Goal: Find specific page/section

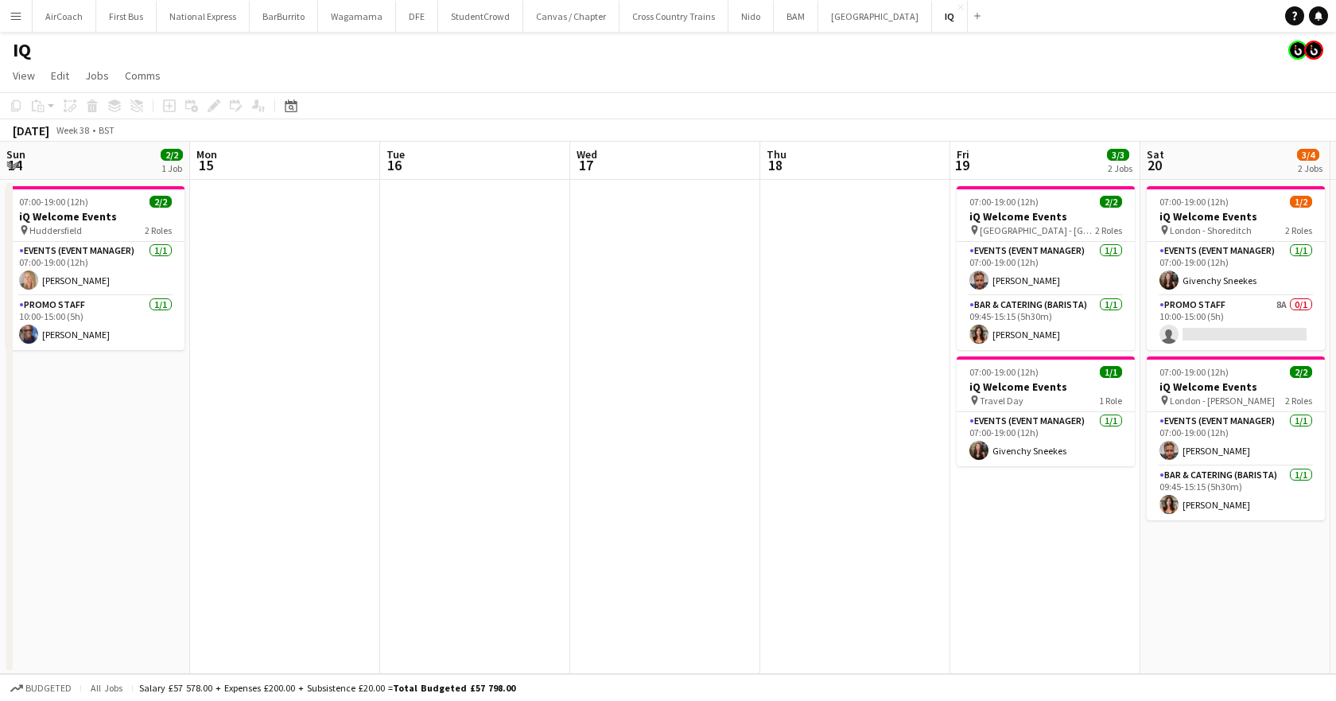
scroll to position [0, 547]
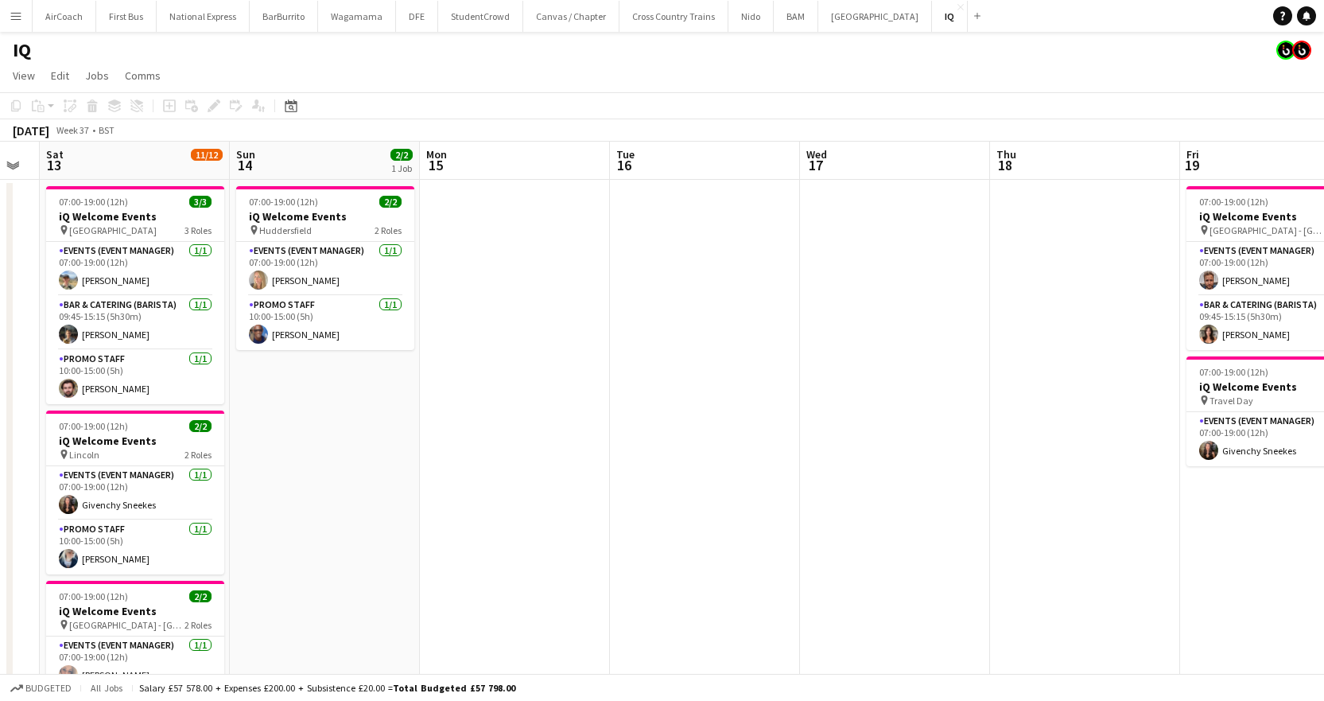
drag, startPoint x: 39, startPoint y: 156, endPoint x: 816, endPoint y: 162, distance: 776.9
click at [816, 162] on app-calendar-viewport "Thu 11 Fri 12 Sat 13 11/12 5 Jobs Sun 14 2/2 1 Job Mon 15 Tue 16 Wed 17 Thu 18 …" at bounding box center [662, 659] width 1324 height 1035
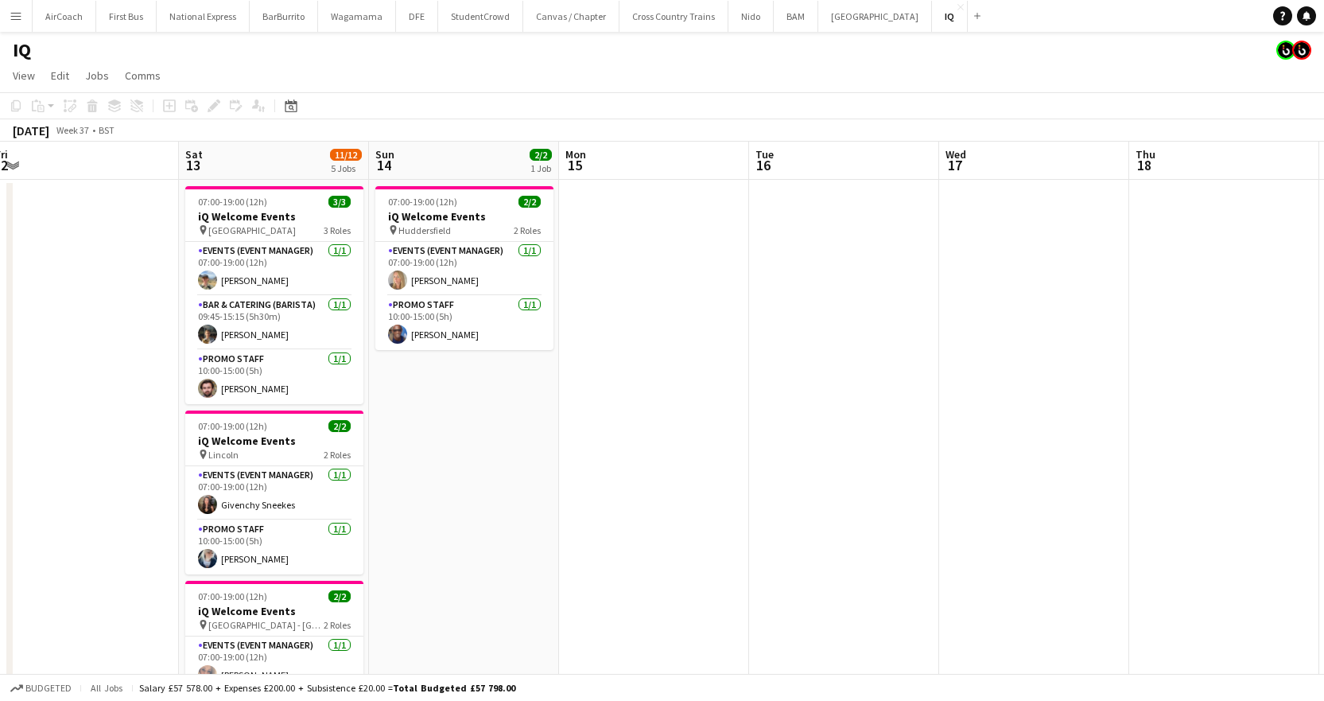
scroll to position [0, 390]
drag, startPoint x: 257, startPoint y: 165, endPoint x: 398, endPoint y: 169, distance: 140.8
click at [398, 169] on app-calendar-viewport "Wed 10 Thu 11 Fri 12 Sat 13 11/12 5 Jobs Sun 14 2/2 1 Job Mon 15 Tue 16 Wed 17 …" at bounding box center [662, 659] width 1324 height 1035
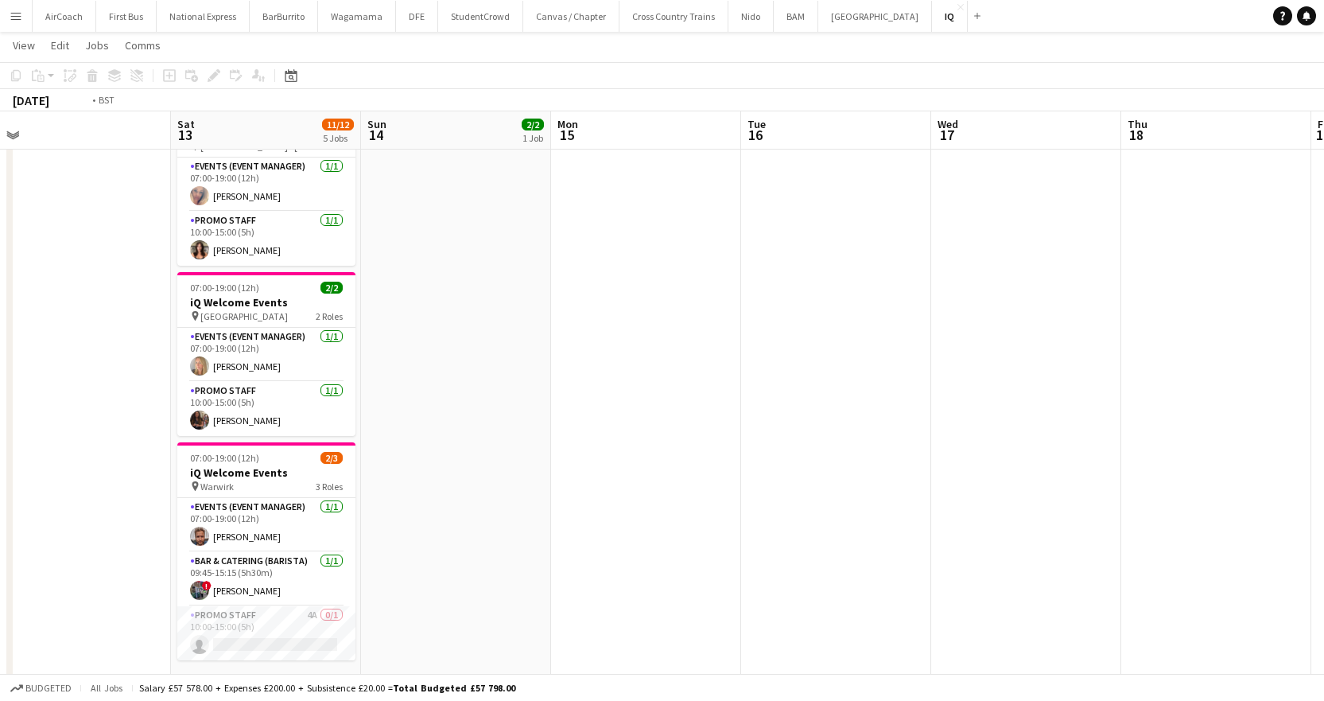
scroll to position [0, 534]
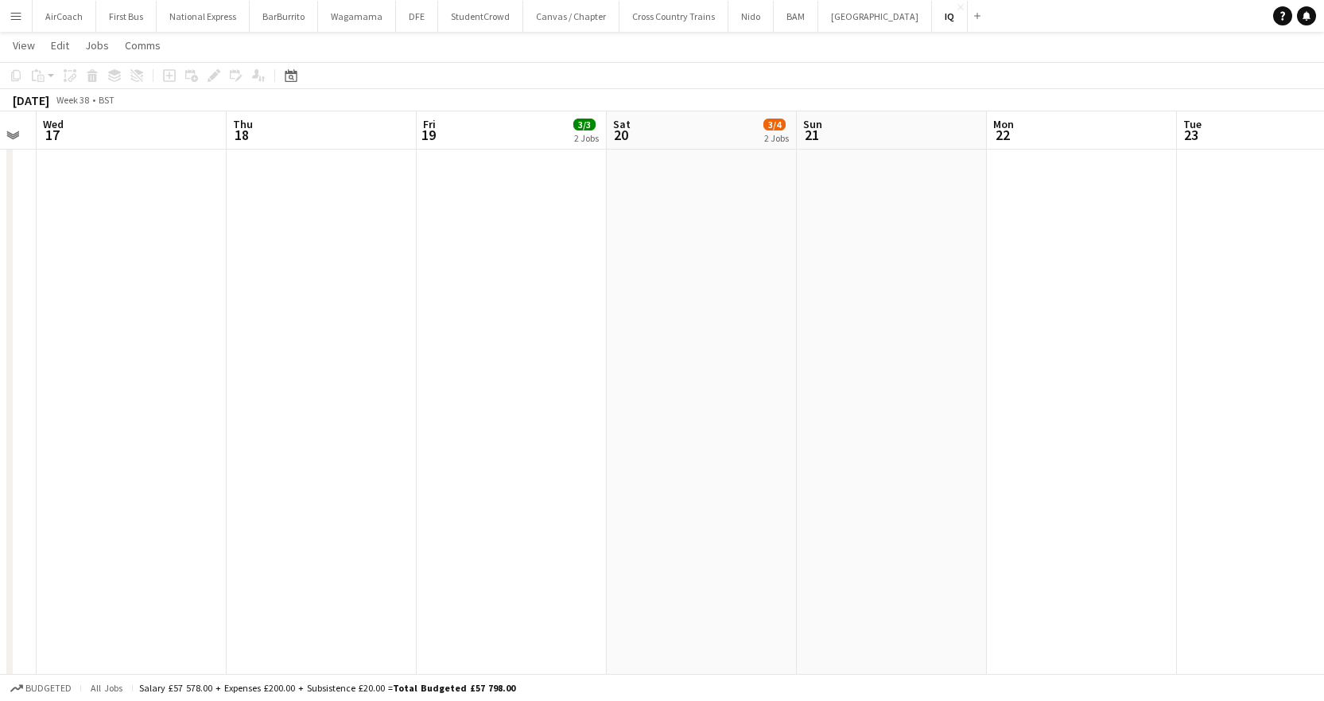
drag, startPoint x: 942, startPoint y: 122, endPoint x: -297, endPoint y: 297, distance: 1251.1
click at [0, 297] on html "Menu Boards Boards Boards All jobs Status Workforce Workforce My Workforce Recr…" at bounding box center [662, 124] width 1324 height 1202
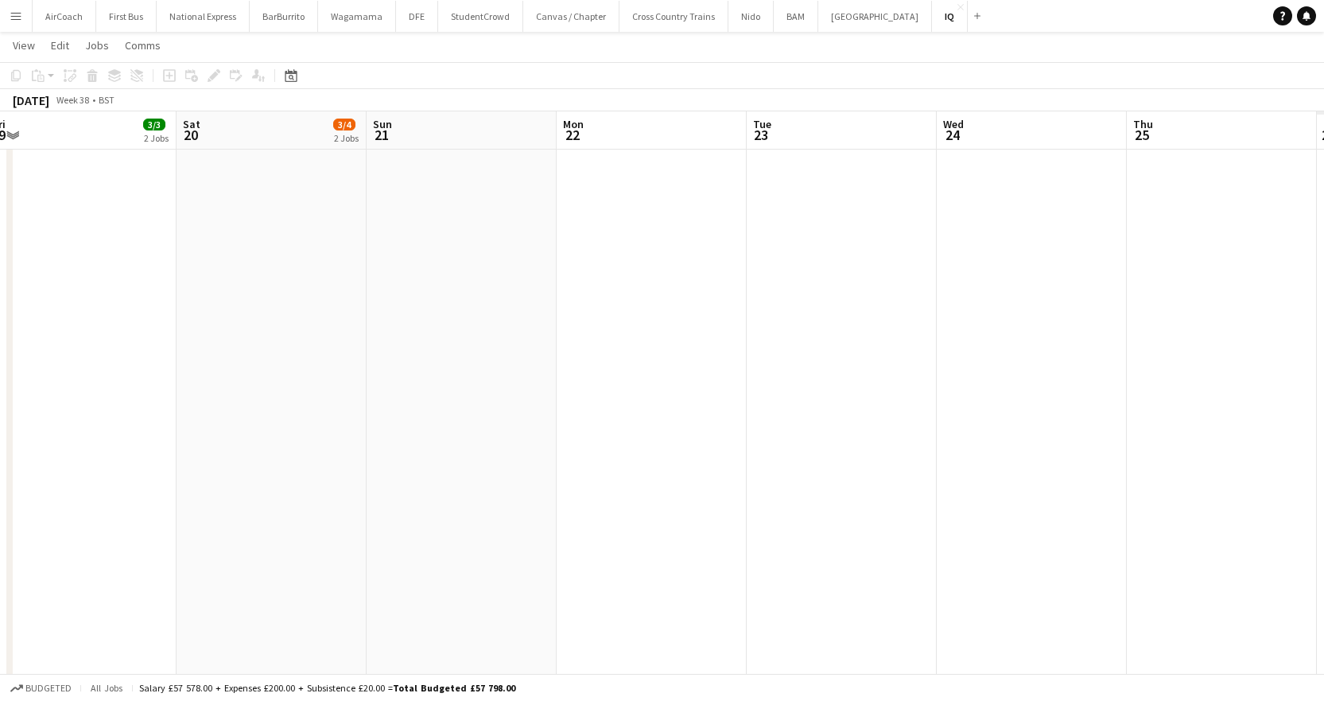
drag, startPoint x: 941, startPoint y: 157, endPoint x: 321, endPoint y: 162, distance: 620.2
click at [321, 162] on app-calendar-viewport "Tue 16 Wed 17 Thu 18 Fri 19 3/3 2 Jobs Sat 20 3/4 2 Jobs Sun 21 Mon 22 Tue 23 W…" at bounding box center [662, 141] width 1324 height 1113
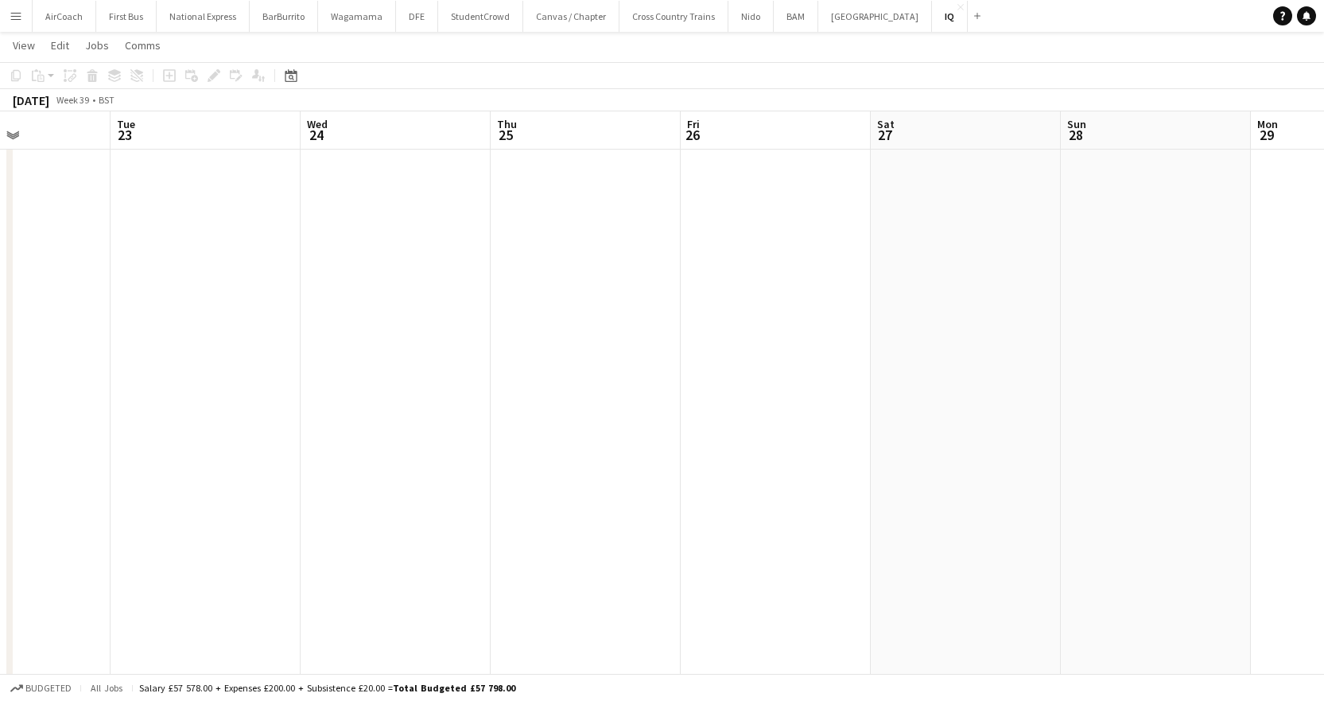
drag, startPoint x: 751, startPoint y: 155, endPoint x: 416, endPoint y: 185, distance: 336.1
click at [416, 185] on app-calendar-viewport "Sat 20 3/4 2 Jobs Sun 21 Mon 22 Tue 23 Wed 24 Thu 25 Fri 26 Sat 27 Sun 28 Mon 2…" at bounding box center [662, 141] width 1324 height 1113
drag, startPoint x: 619, startPoint y: 165, endPoint x: 1232, endPoint y: 137, distance: 613.7
click at [1232, 137] on app-calendar-viewport "Fri 19 3/3 2 Jobs Sat 20 3/4 2 Jobs Sun 21 Mon 22 Tue 23 Wed 24 Thu 25 Fri 26 S…" at bounding box center [662, 141] width 1324 height 1113
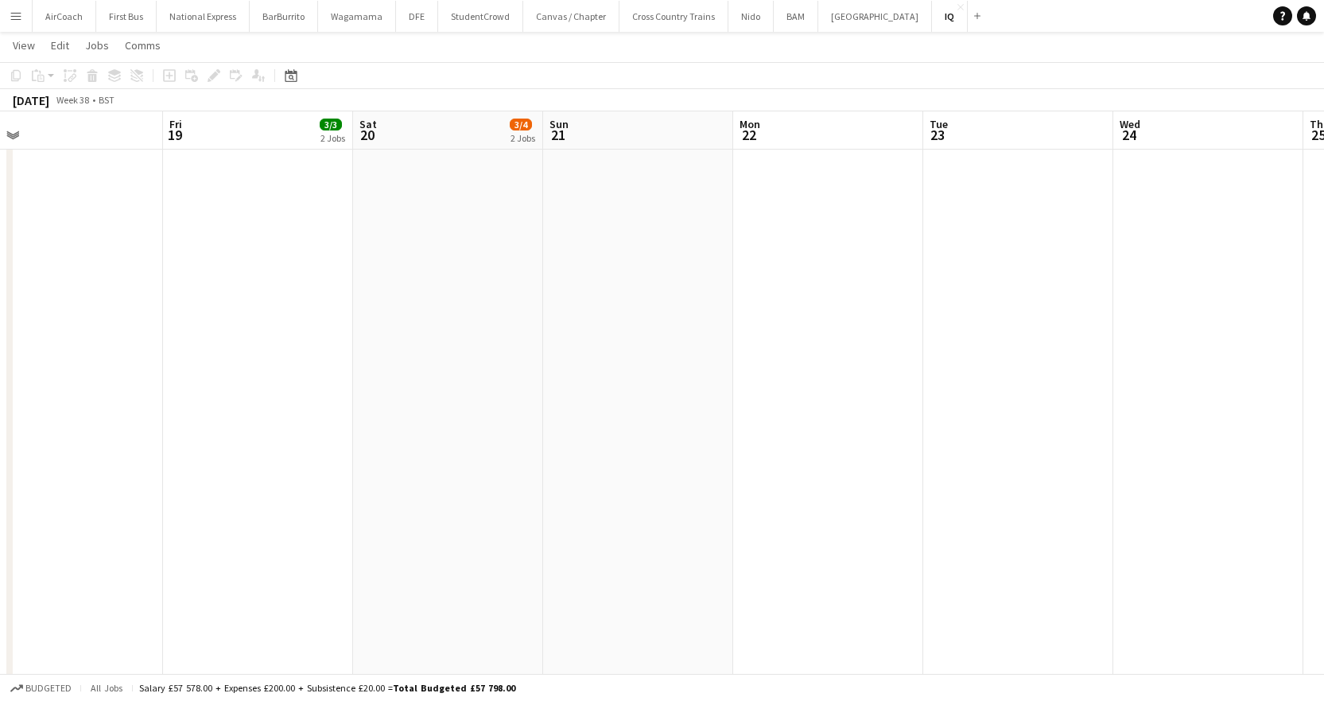
drag, startPoint x: 454, startPoint y: 145, endPoint x: 865, endPoint y: 129, distance: 411.4
click at [865, 129] on app-calendar-viewport "Tue 16 Wed 17 Thu 18 Fri 19 3/3 2 Jobs Sat 20 3/4 2 Jobs Sun 21 Mon 22 Tue 23 W…" at bounding box center [662, 141] width 1324 height 1113
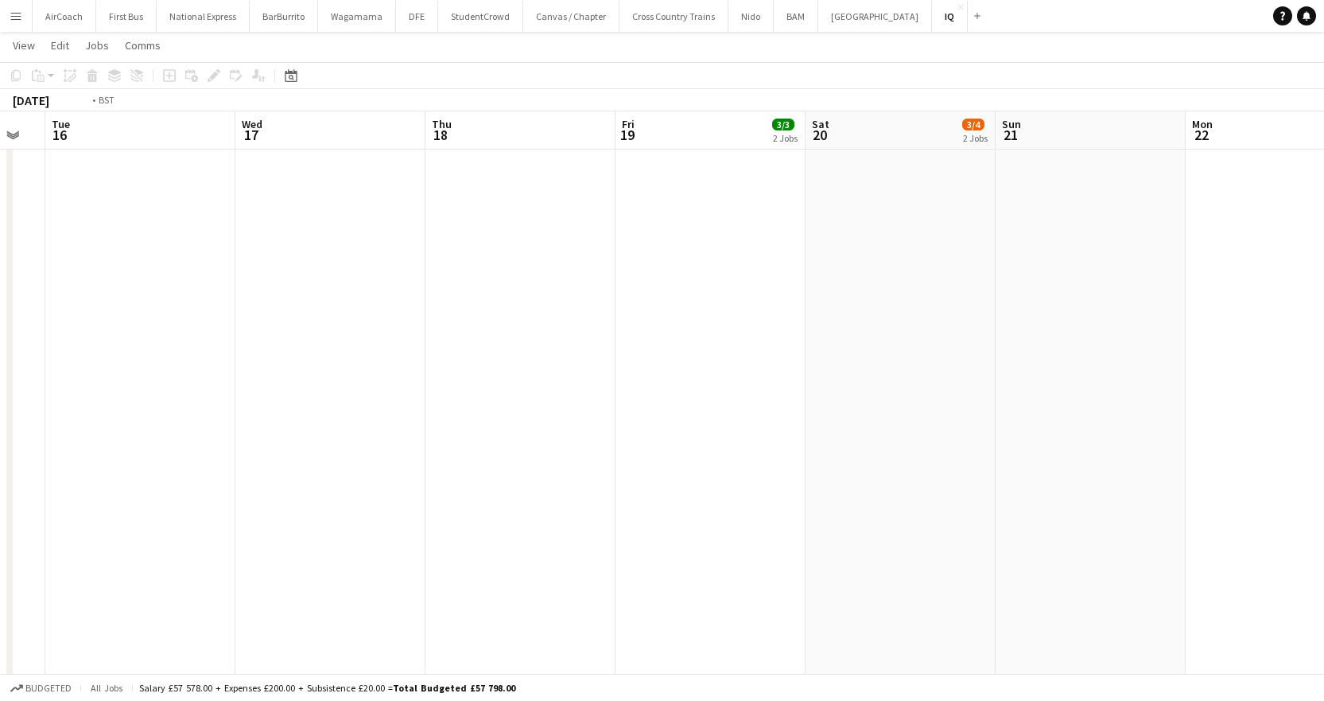
drag, startPoint x: 346, startPoint y: 183, endPoint x: 929, endPoint y: 144, distance: 584.1
click at [929, 144] on app-calendar-viewport "Sun 14 2/2 1 Job Mon 15 Tue 16 Wed 17 Thu 18 Fri 19 3/3 2 Jobs Sat 20 3/4 2 Job…" at bounding box center [662, 141] width 1324 height 1113
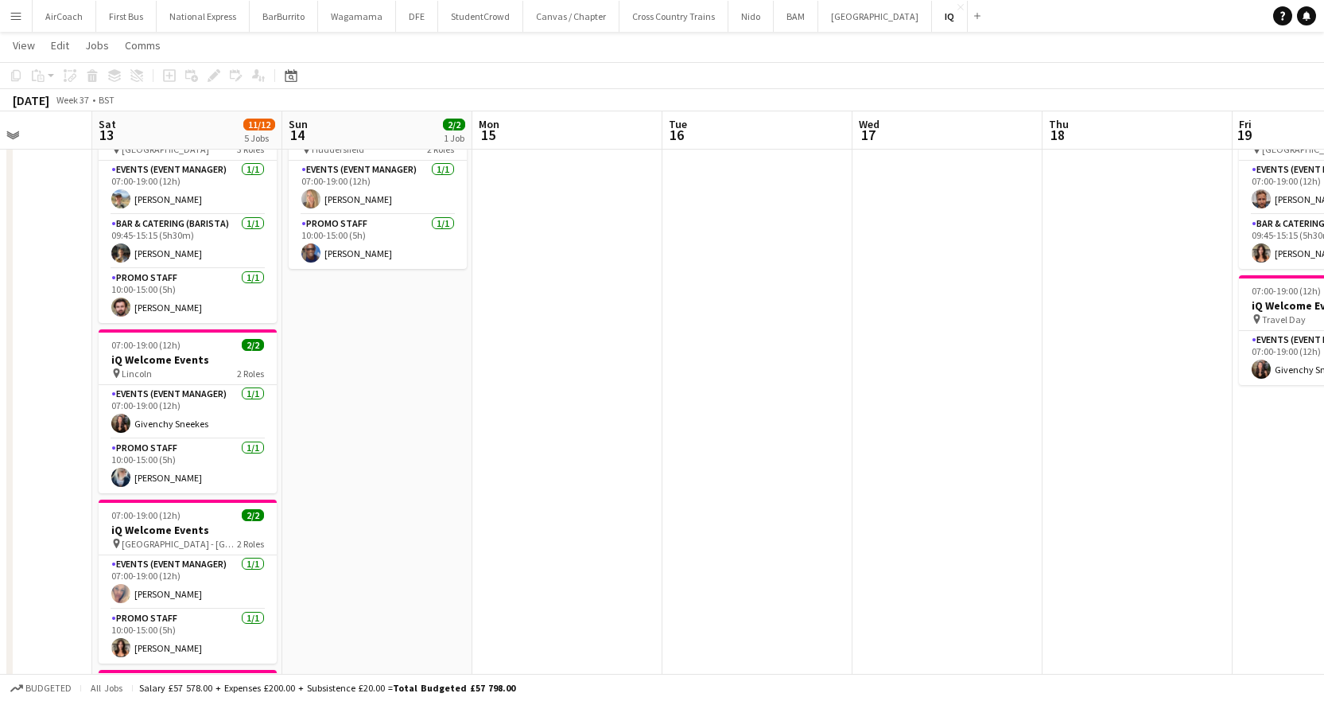
scroll to position [0, 383]
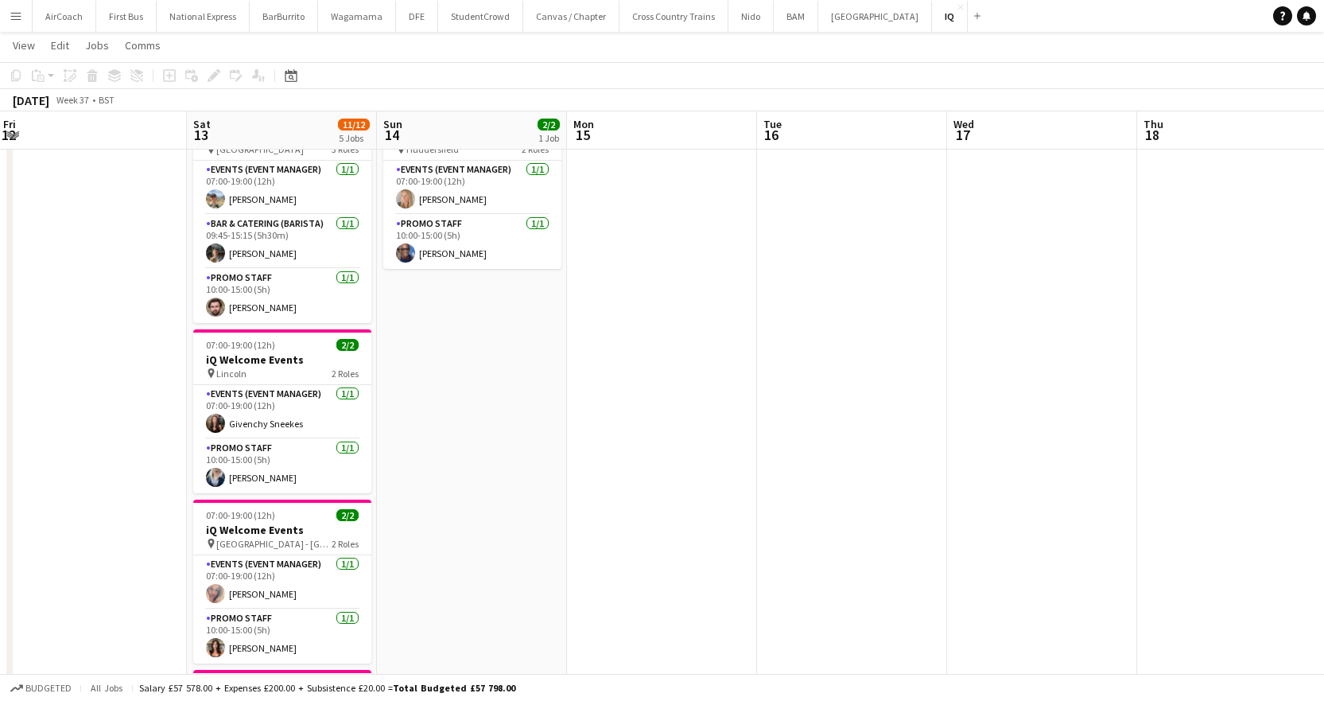
drag, startPoint x: 446, startPoint y: 228, endPoint x: 762, endPoint y: 213, distance: 316.0
click at [762, 213] on app-calendar-viewport "Wed 10 Thu 11 Fri 12 Sat 13 11/12 5 Jobs Sun 14 2/2 1 Job Mon 15 Tue 16 Wed 17 …" at bounding box center [662, 539] width 1324 height 1113
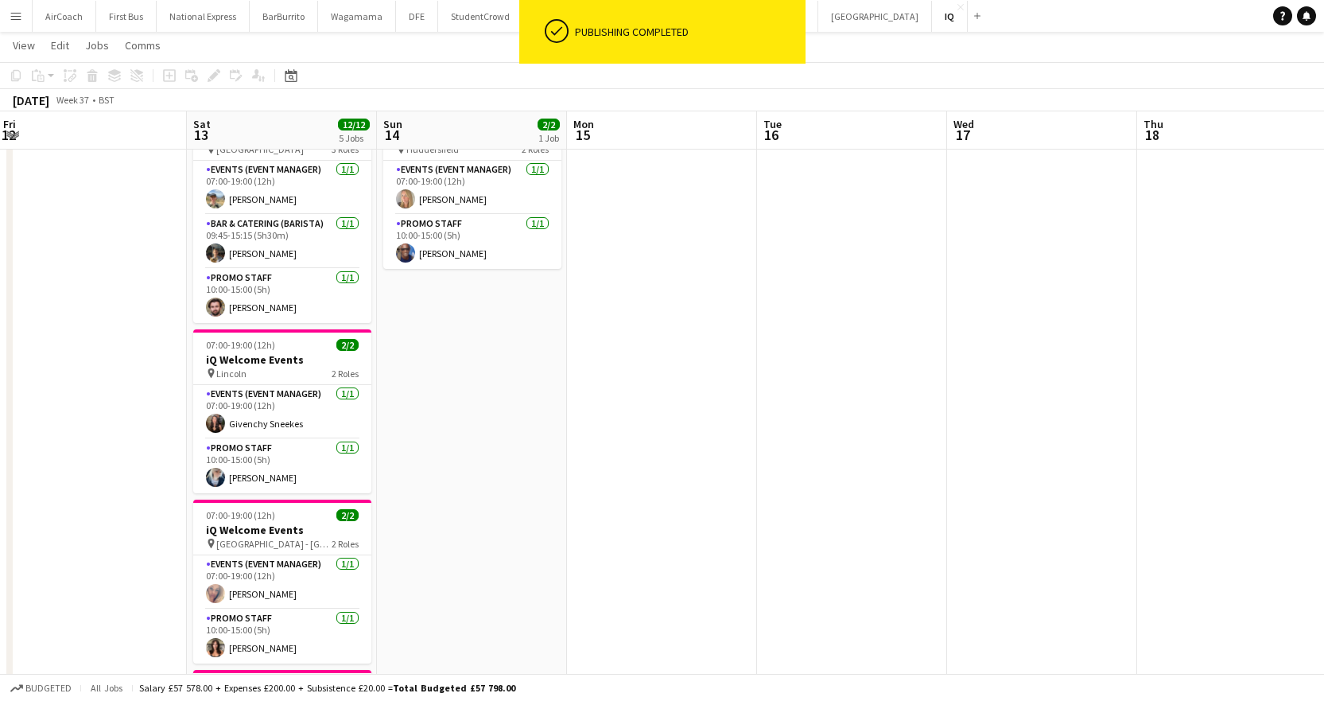
scroll to position [0, 363]
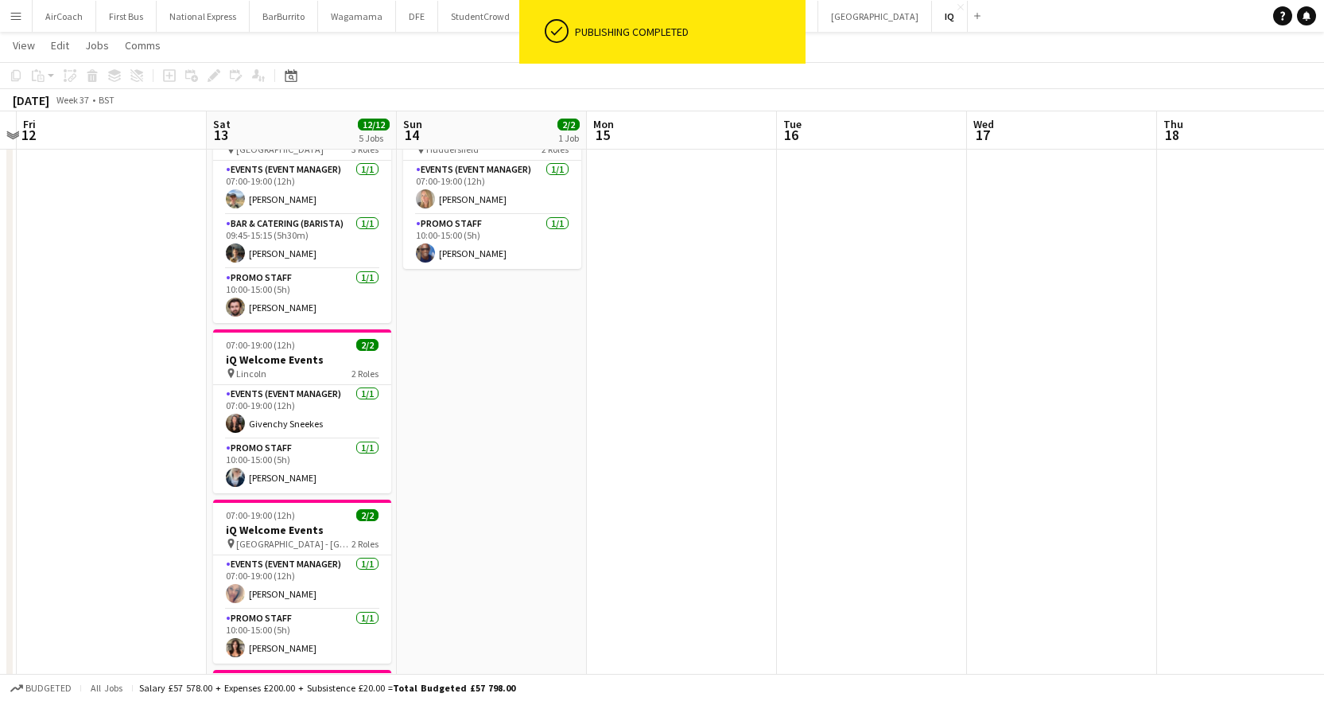
drag, startPoint x: 120, startPoint y: 324, endPoint x: 140, endPoint y: 167, distance: 158.7
click at [140, 167] on app-calendar-viewport "Wed 10 Thu 11 Fri 12 Sat 13 12/12 5 Jobs Sun 14 2/2 1 Job Mon 15 Tue 16 Wed 17 …" at bounding box center [662, 539] width 1324 height 1113
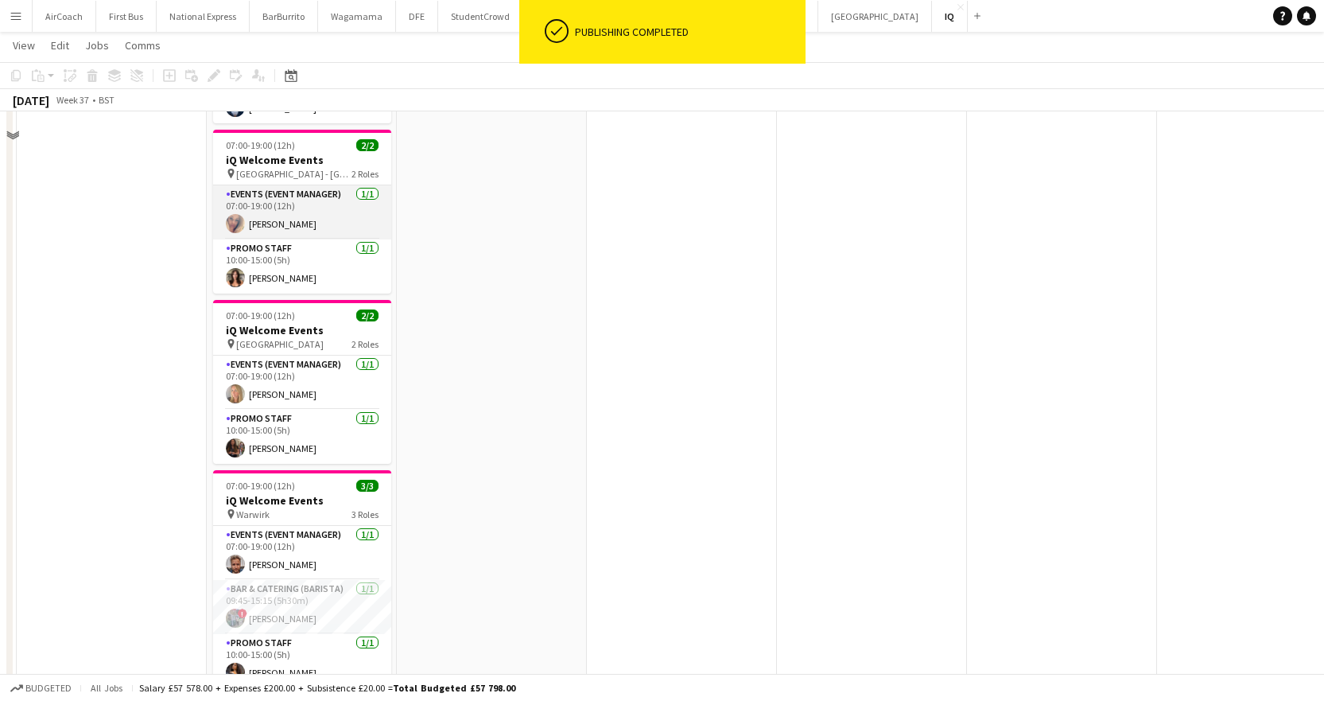
scroll to position [502, 0]
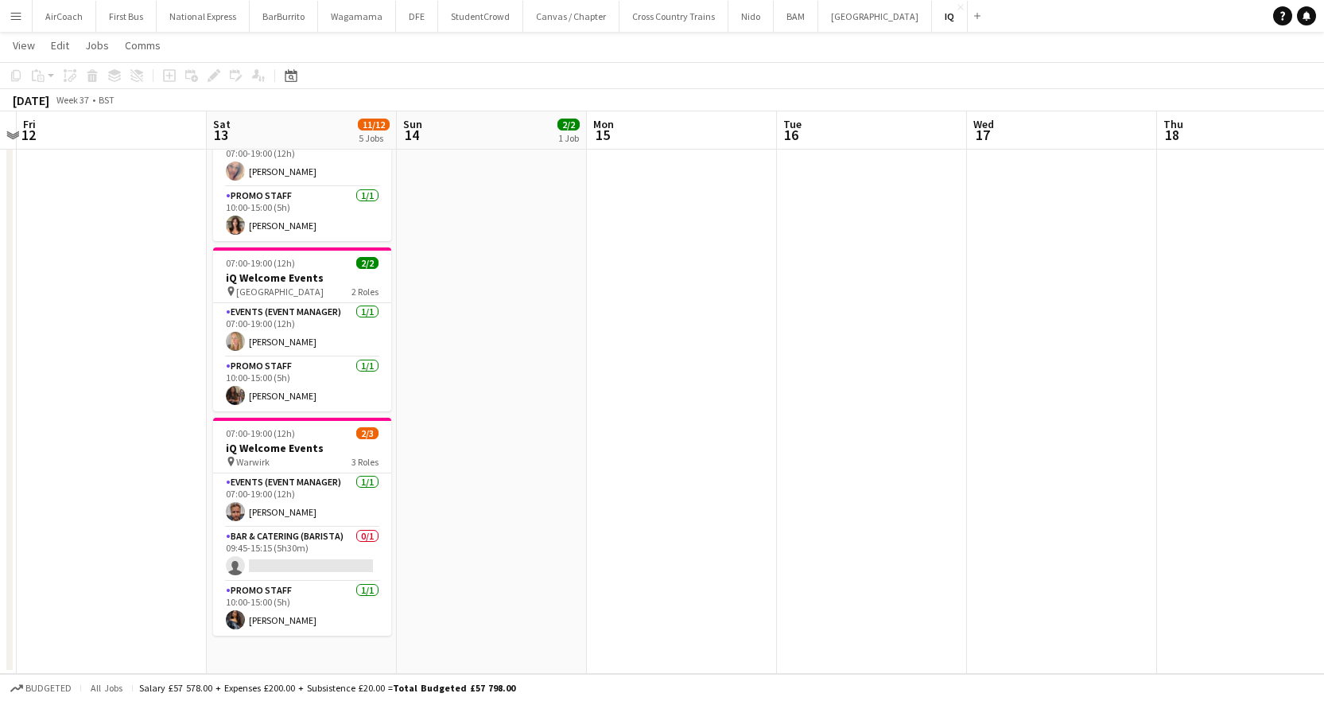
click at [190, 194] on app-date-cell at bounding box center [112, 174] width 190 height 997
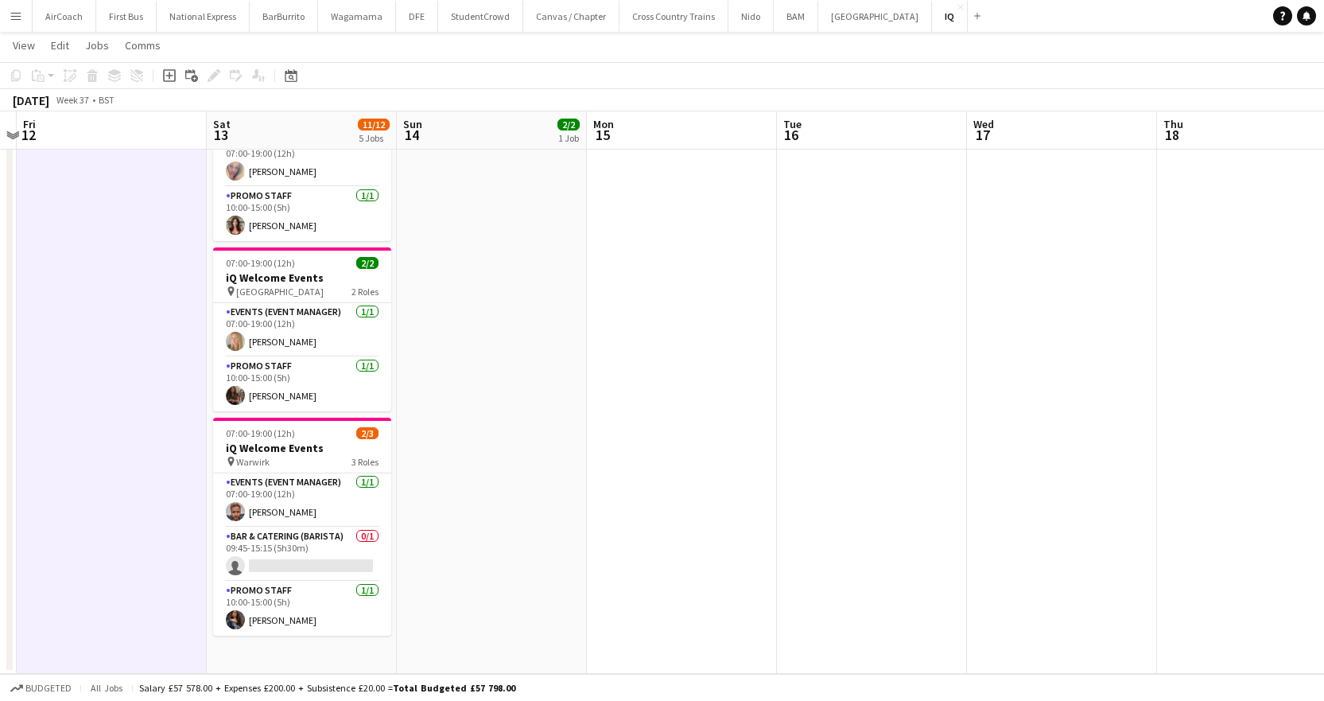
click at [976, 249] on app-date-cell at bounding box center [1062, 174] width 190 height 997
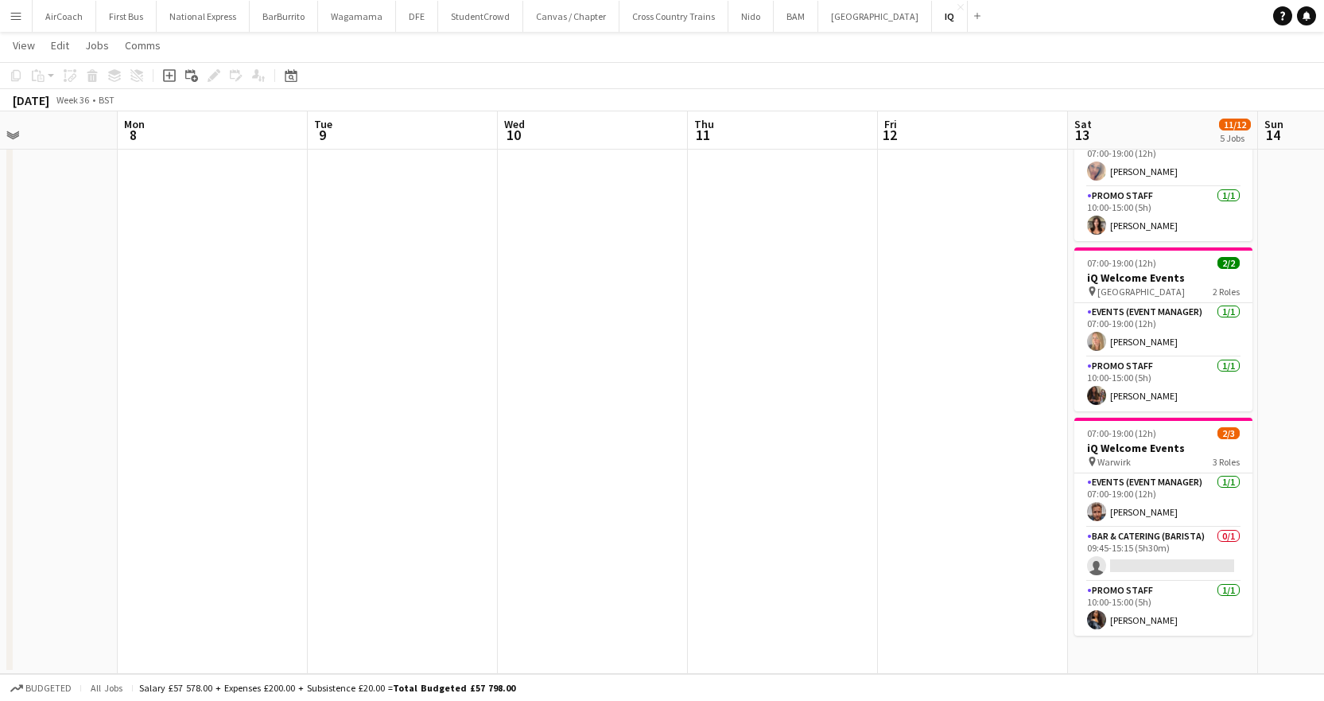
scroll to position [0, 338]
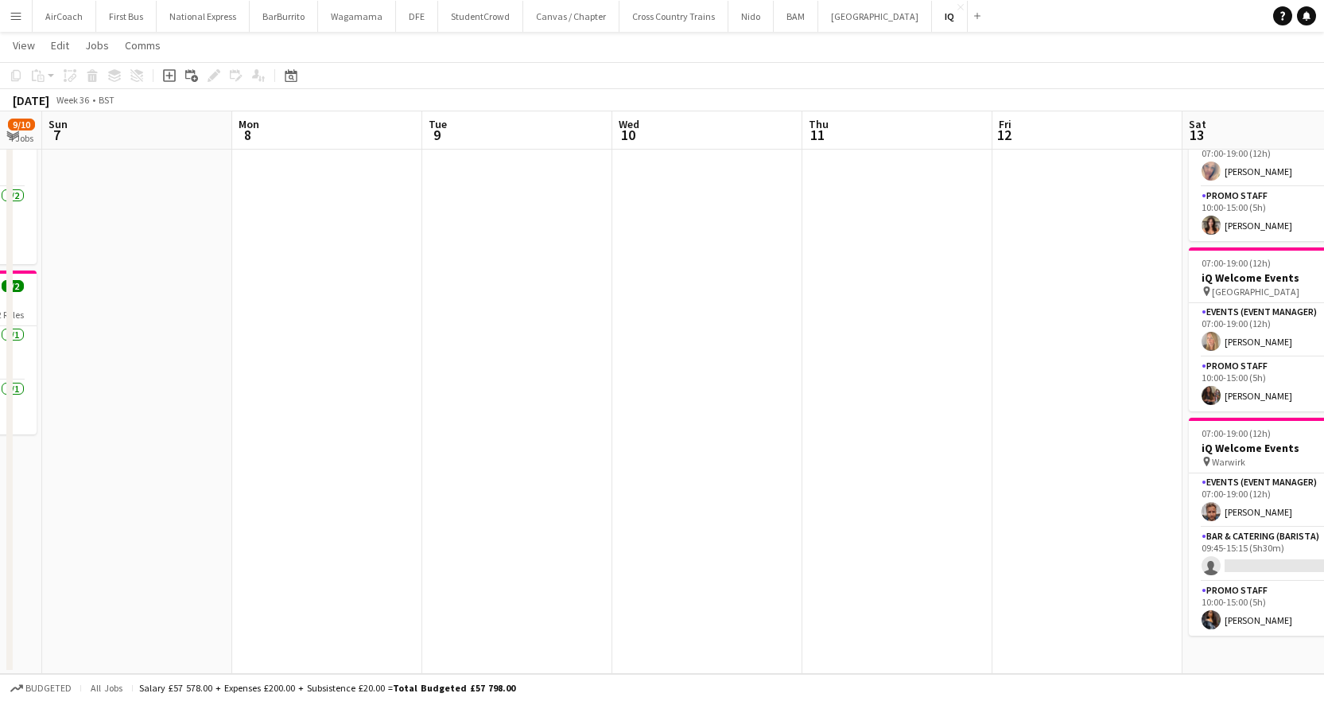
drag, startPoint x: 259, startPoint y: 130, endPoint x: 1335, endPoint y: 96, distance: 1076.4
click at [1324, 96] on html "Menu Boards Boards Boards All jobs Status Workforce Workforce My Workforce Recr…" at bounding box center [662, 99] width 1324 height 1202
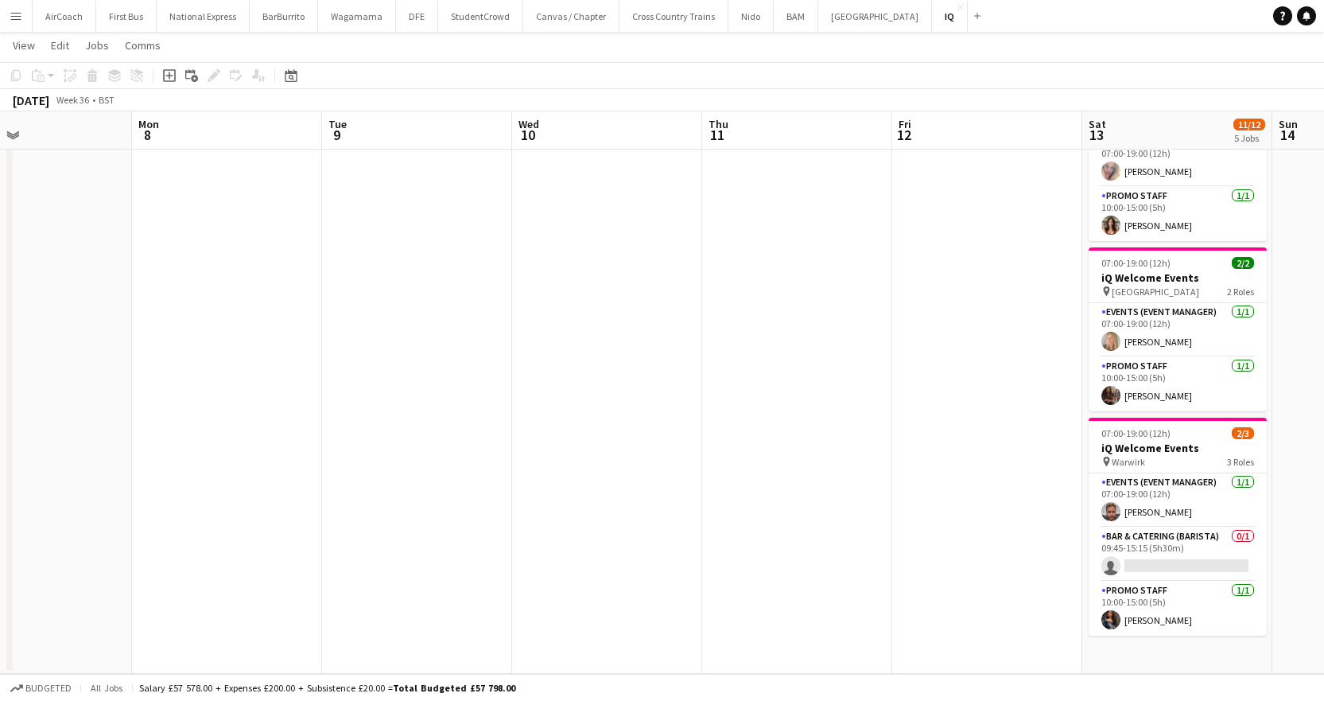
scroll to position [0, 371]
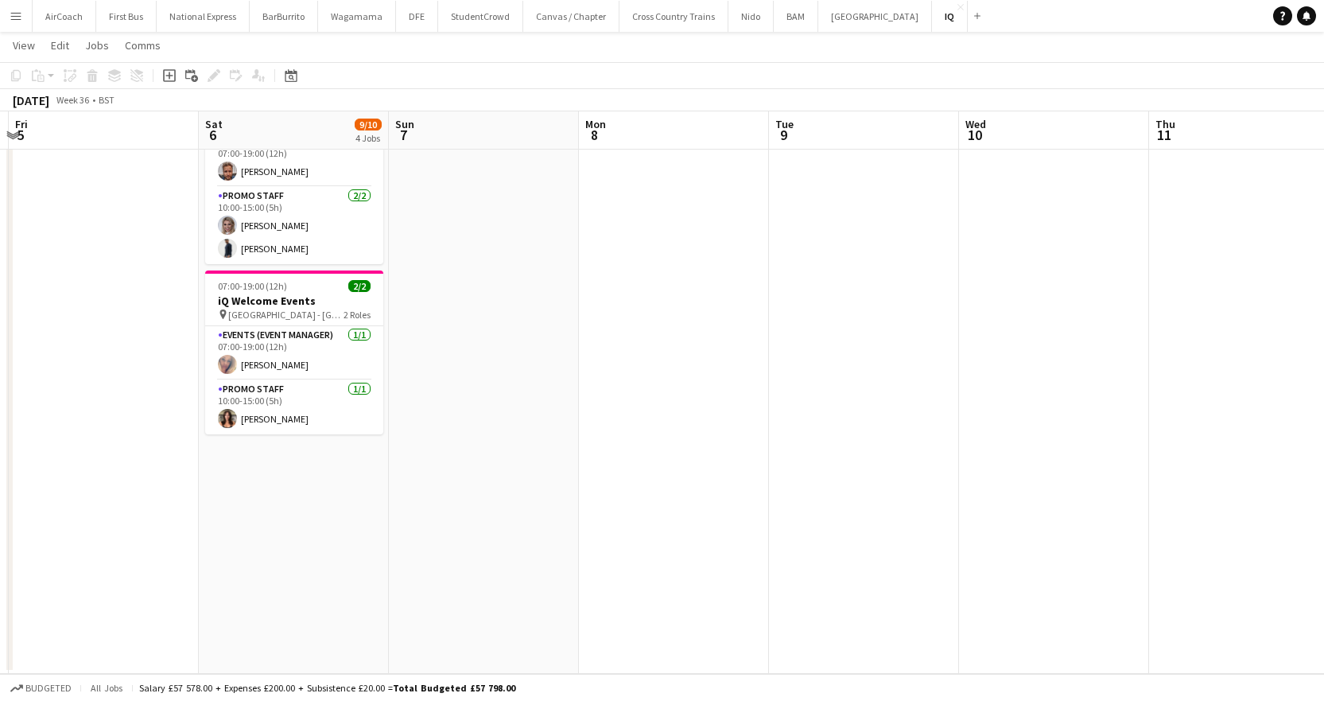
drag, startPoint x: 309, startPoint y: 143, endPoint x: 655, endPoint y: 138, distance: 346.7
click at [655, 138] on app-calendar-viewport "Wed 3 Thu 4 Fri 5 Sat 6 9/10 4 Jobs Sun 7 Mon 8 Tue 9 Wed 10 Thu 11 Fri 12 Sat …" at bounding box center [662, 116] width 1324 height 1113
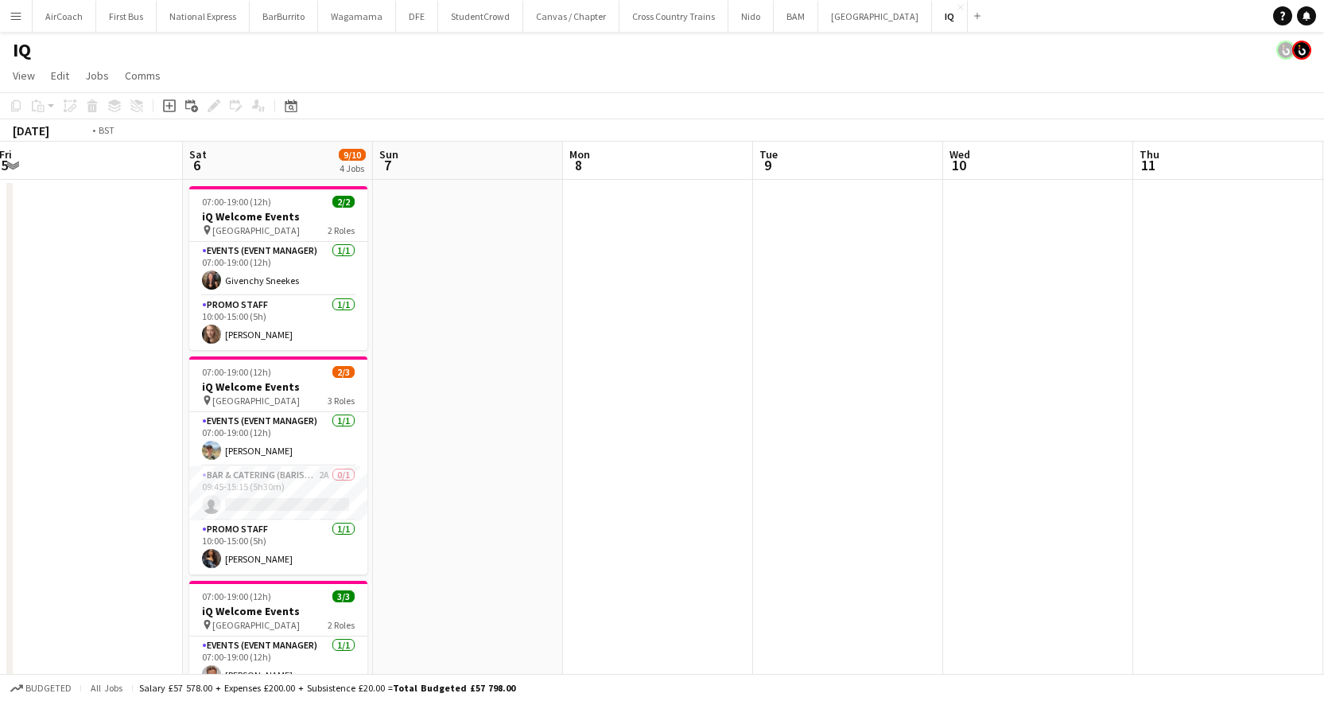
scroll to position [0, 487]
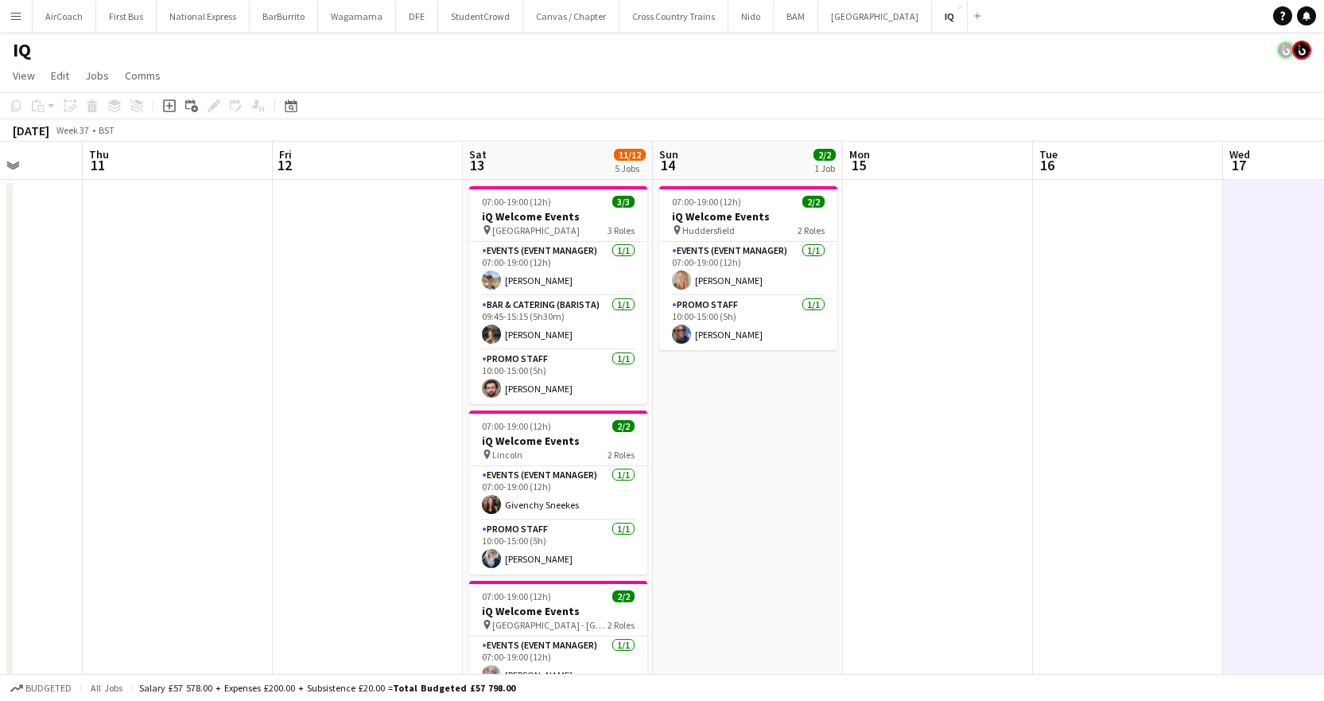
drag, startPoint x: 1081, startPoint y: 155, endPoint x: -9, endPoint y: 305, distance: 1100.5
click at [0, 305] on html "Menu Boards Boards Boards All jobs Status Workforce Workforce My Workforce Recr…" at bounding box center [662, 602] width 1324 height 1204
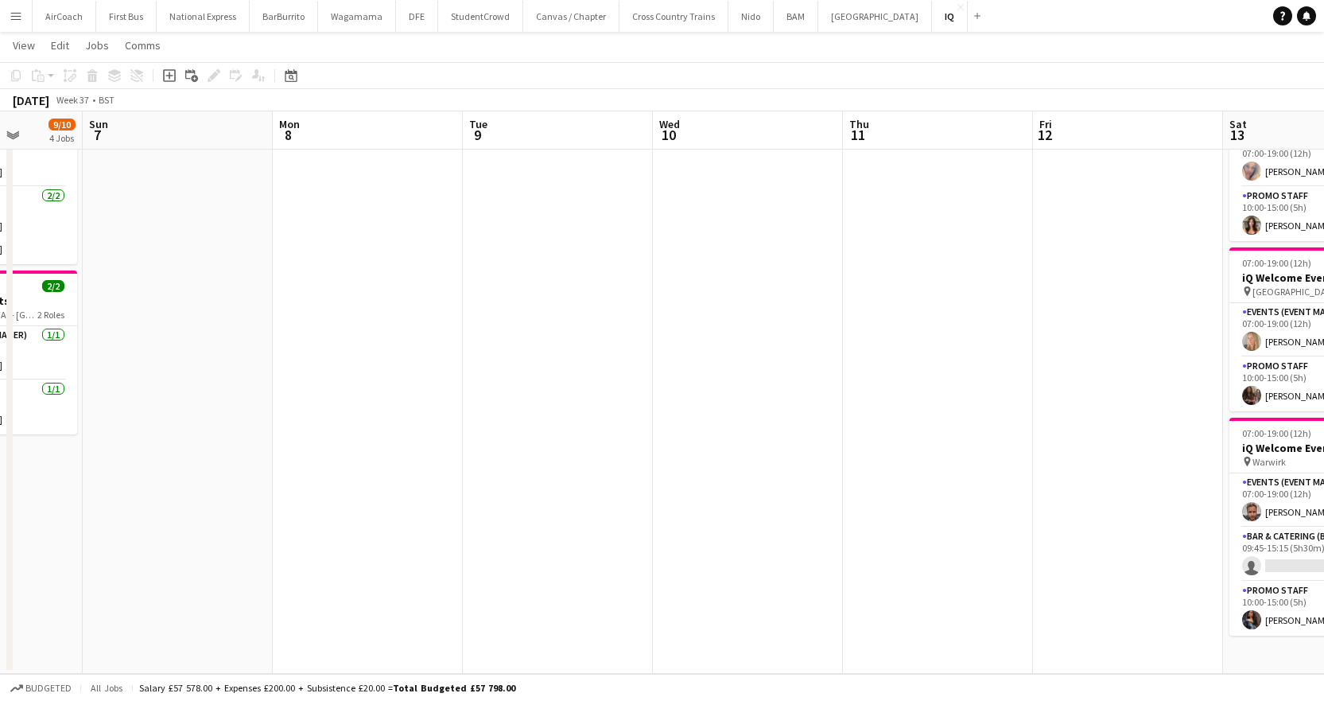
drag, startPoint x: 367, startPoint y: 145, endPoint x: 1335, endPoint y: 142, distance: 967.7
click at [1324, 142] on html "Menu Boards Boards Boards All jobs Status Workforce Workforce My Workforce Recr…" at bounding box center [662, 99] width 1324 height 1202
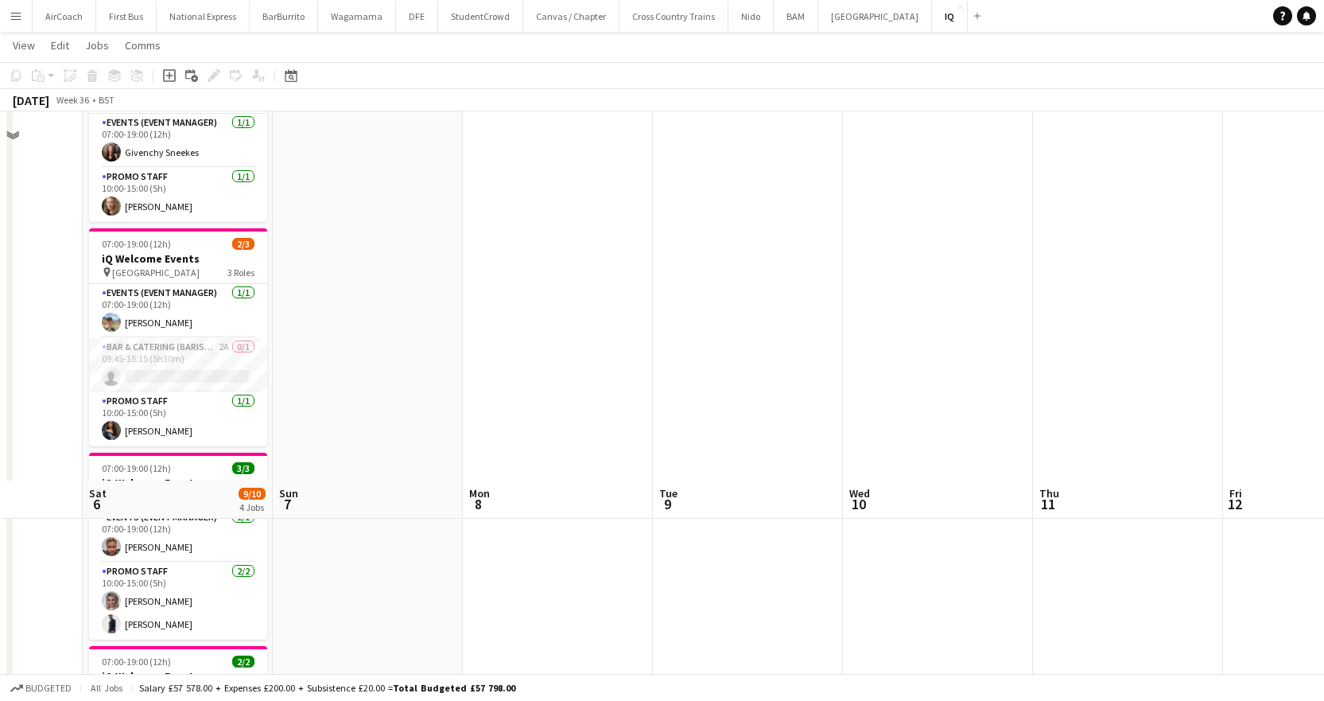
scroll to position [25, 0]
